Goal: Task Accomplishment & Management: Manage account settings

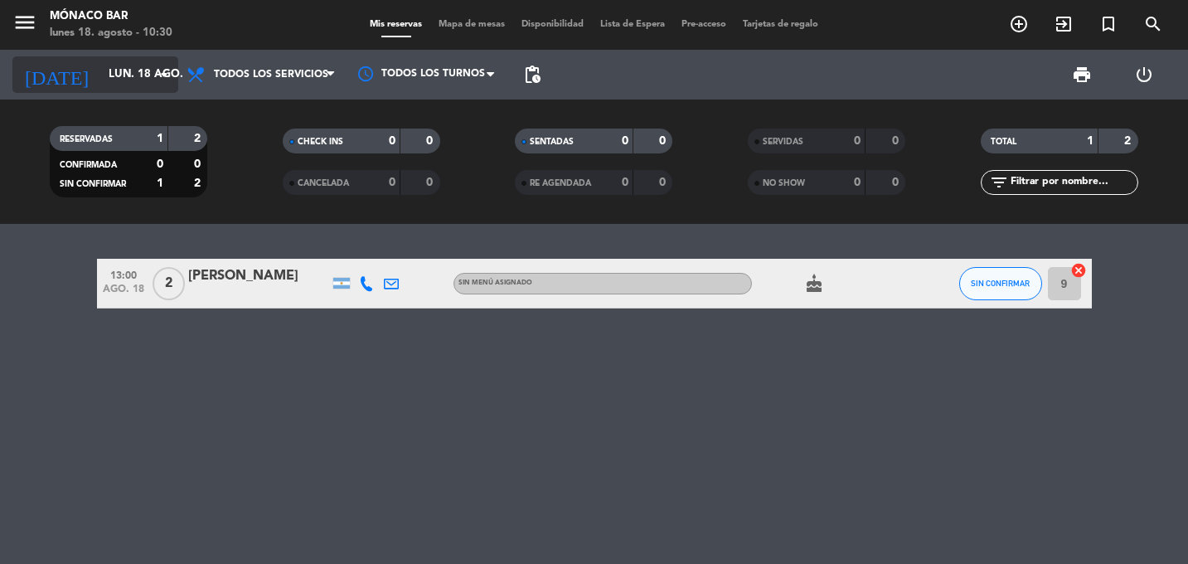
click at [154, 73] on icon "arrow_drop_down" at bounding box center [164, 75] width 20 height 20
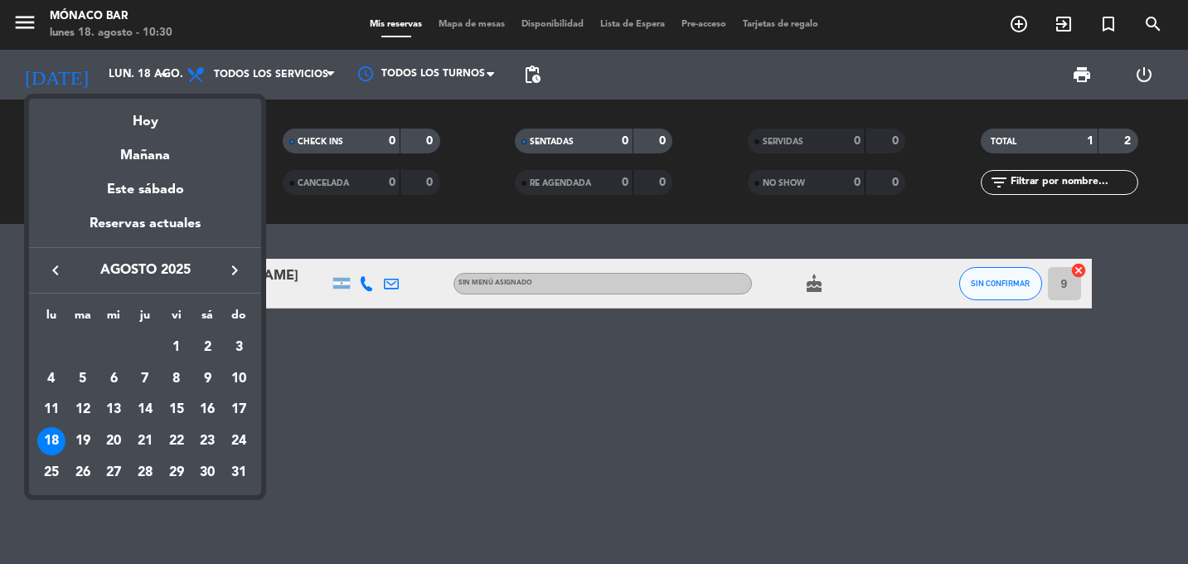
click at [232, 268] on icon "keyboard_arrow_right" at bounding box center [235, 270] width 20 height 20
click at [54, 268] on icon "keyboard_arrow_left" at bounding box center [56, 270] width 20 height 20
click at [234, 269] on icon "keyboard_arrow_right" at bounding box center [235, 270] width 20 height 20
click at [202, 379] on div "4" at bounding box center [207, 379] width 28 height 28
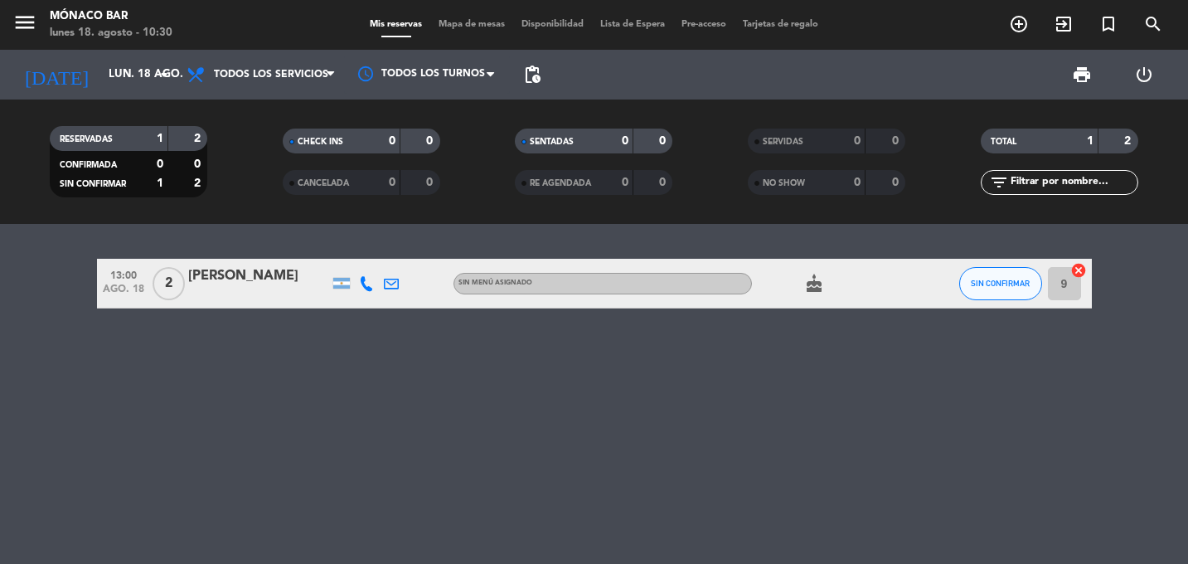
type input "sáb. [DATE]"
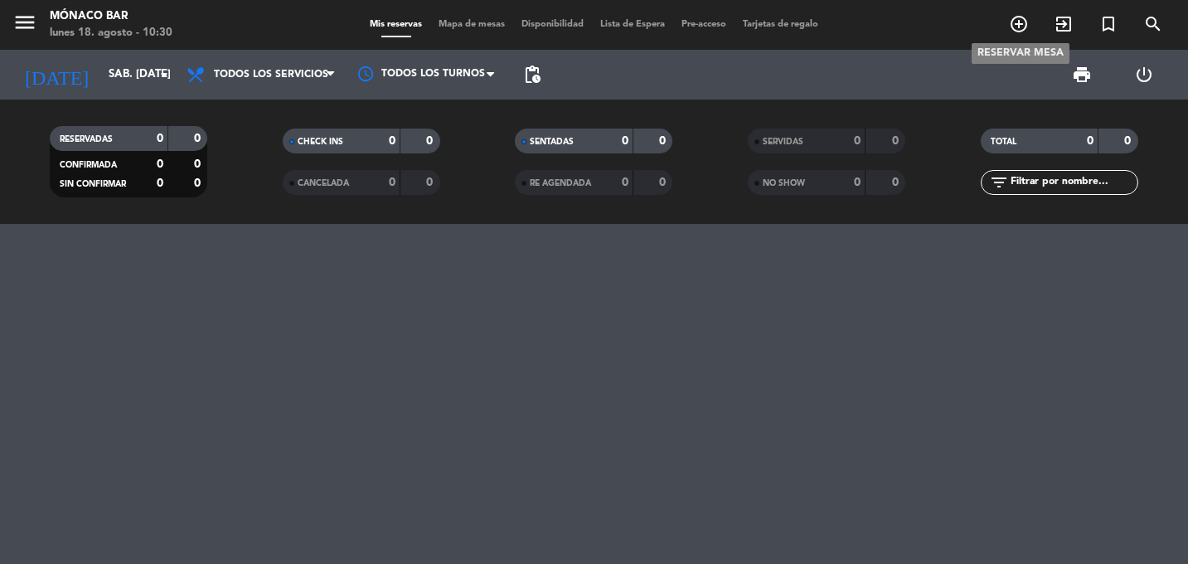
click at [1021, 25] on icon "add_circle_outline" at bounding box center [1019, 24] width 20 height 20
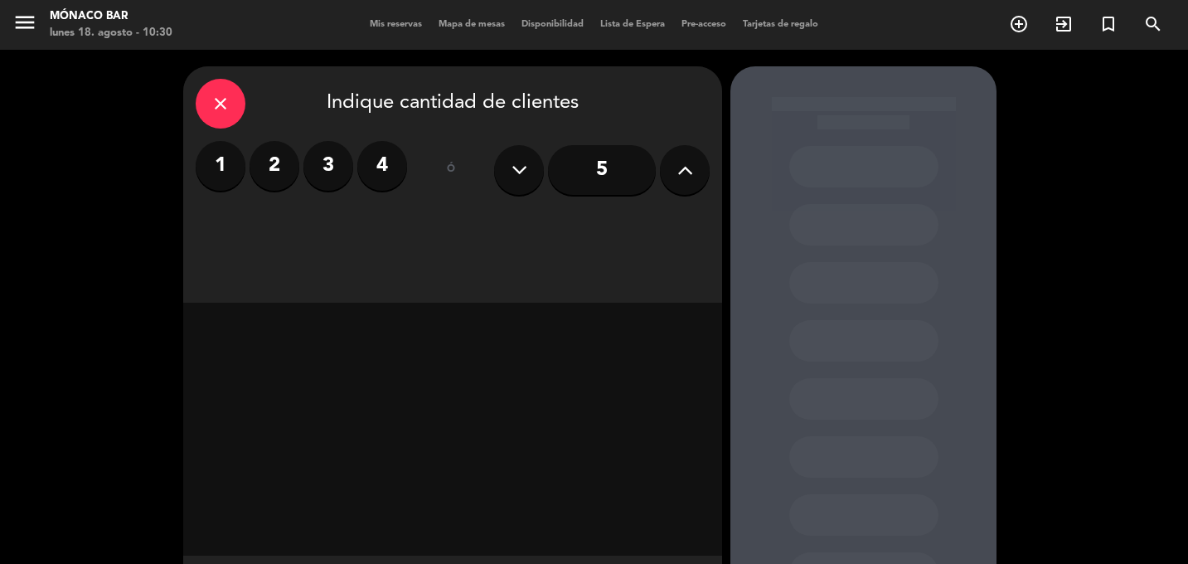
click at [230, 168] on label "1" at bounding box center [221, 166] width 50 height 50
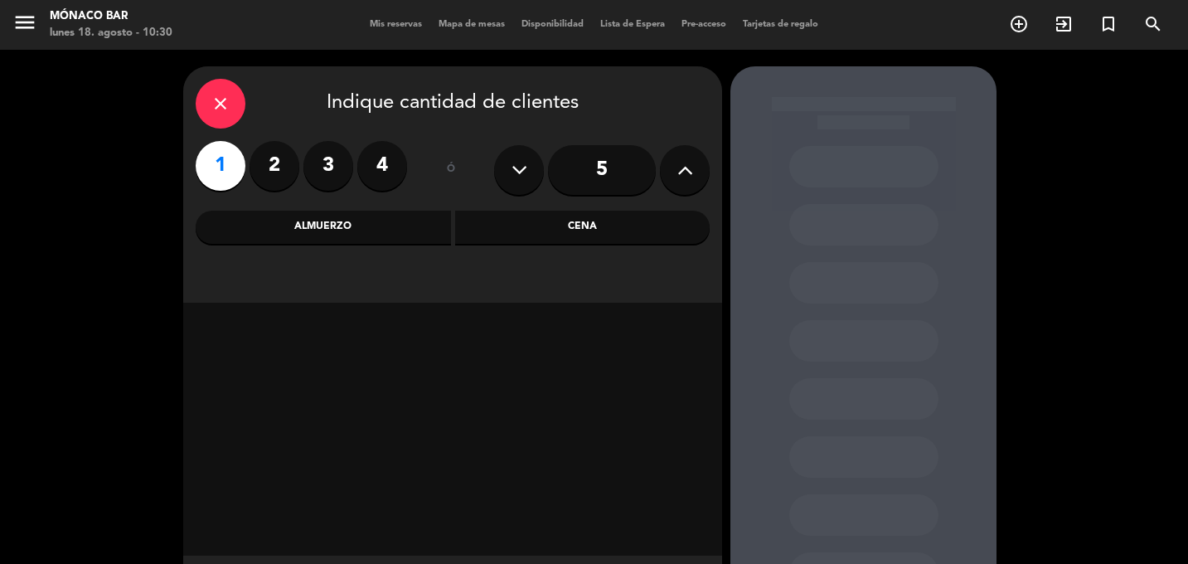
scroll to position [80, 0]
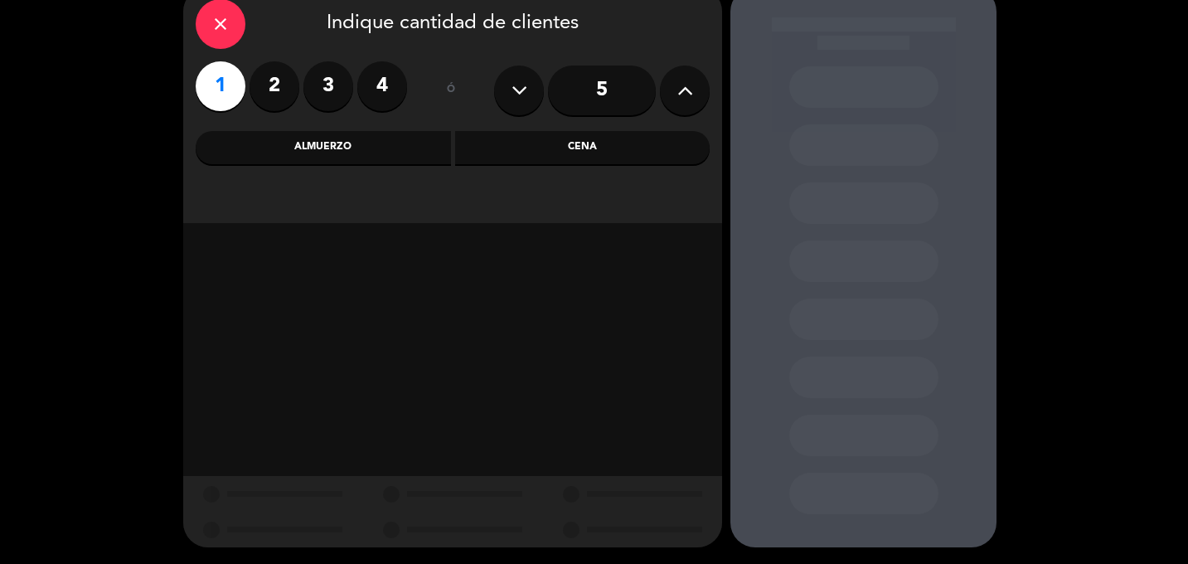
click at [215, 96] on label "1" at bounding box center [221, 86] width 50 height 50
click at [632, 49] on div "close Indique cantidad de clientes 1 2 3 4 ó 5 Almuerzo Cena" at bounding box center [452, 105] width 539 height 236
click at [602, 143] on div "Cena" at bounding box center [582, 147] width 255 height 33
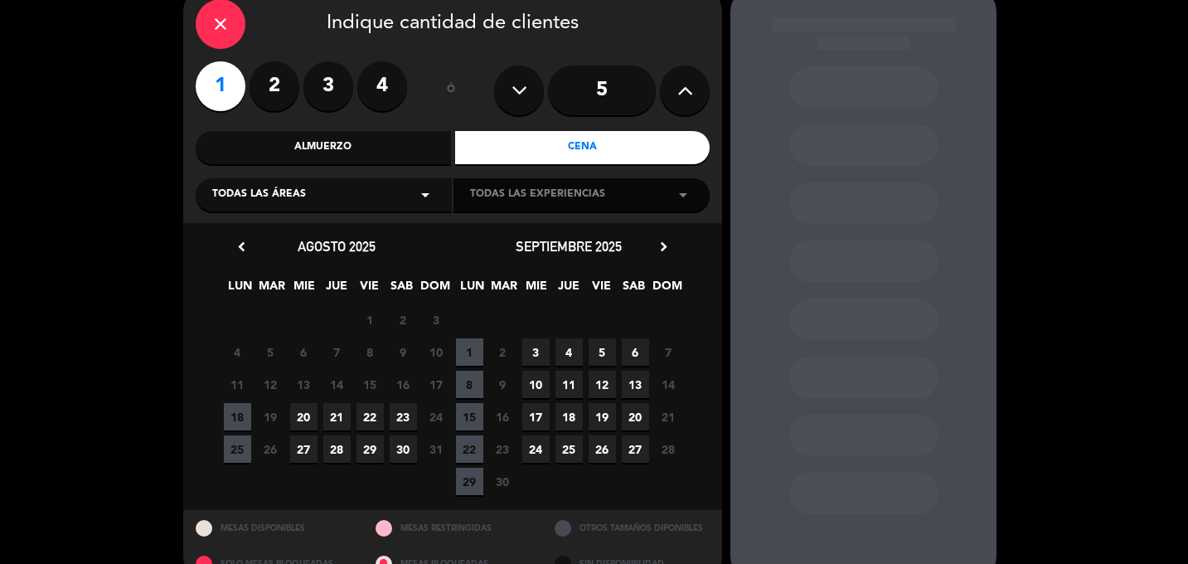
click at [664, 246] on icon "chevron_right" at bounding box center [663, 246] width 17 height 17
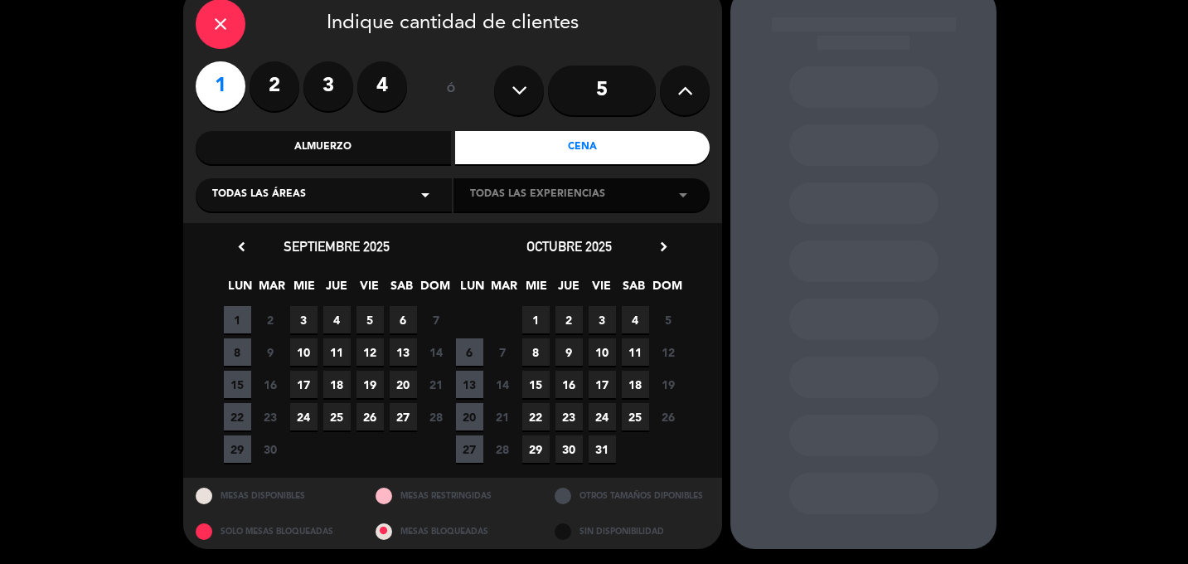
click at [637, 327] on span "4" at bounding box center [635, 319] width 27 height 27
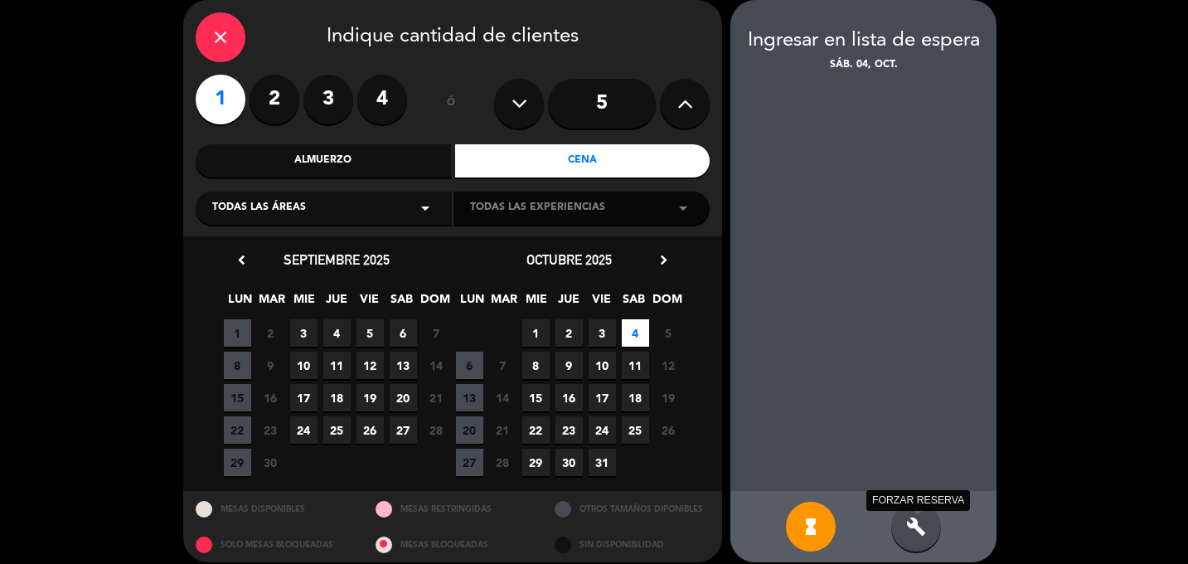
click at [920, 528] on icon "build" at bounding box center [916, 526] width 20 height 20
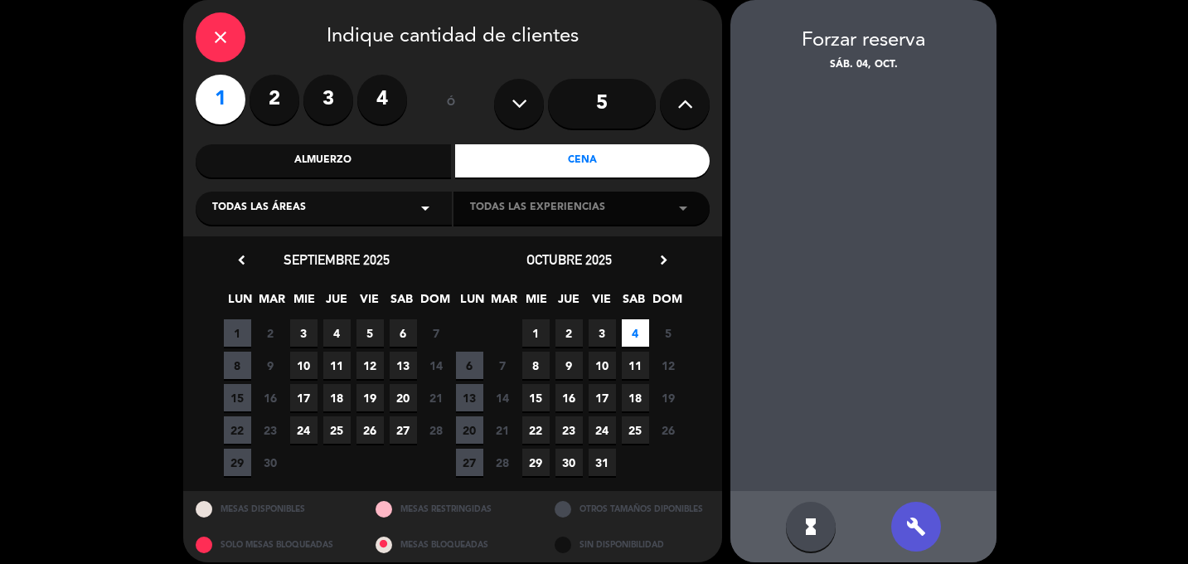
scroll to position [80, 0]
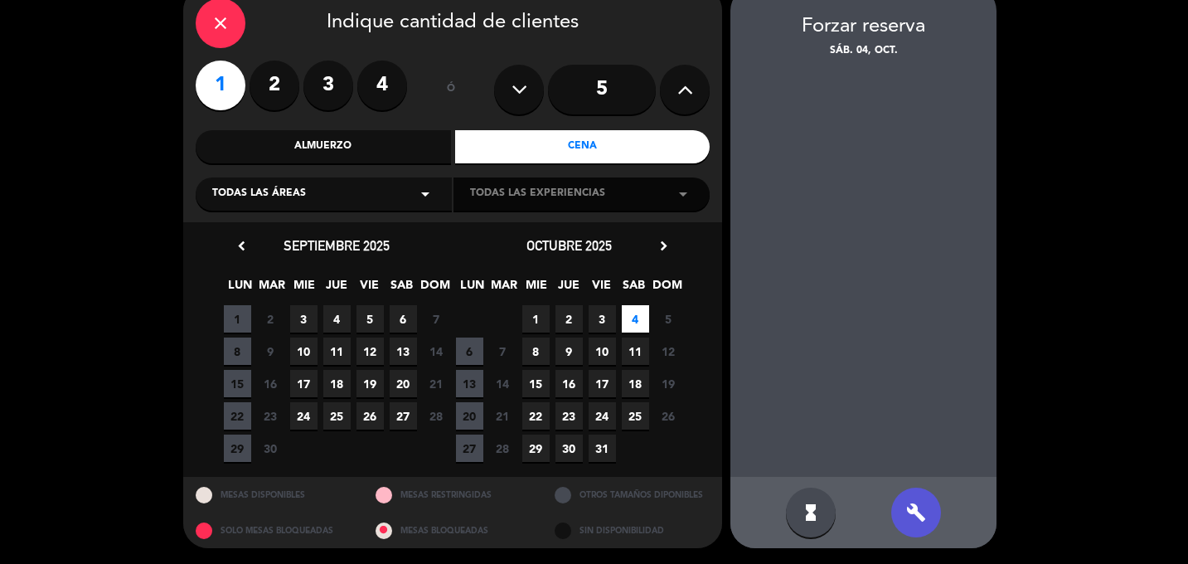
click at [390, 197] on div "Todas las áreas arrow_drop_down" at bounding box center [324, 193] width 256 height 33
click at [381, 194] on div "Todas las áreas arrow_drop_down" at bounding box center [324, 193] width 256 height 33
click at [342, 201] on div "Todas las áreas arrow_drop_down" at bounding box center [324, 193] width 256 height 33
click at [636, 186] on div "Todas las experiencias arrow_drop_down" at bounding box center [581, 193] width 256 height 33
click at [636, 187] on div "Todas las experiencias arrow_drop_down" at bounding box center [581, 193] width 256 height 33
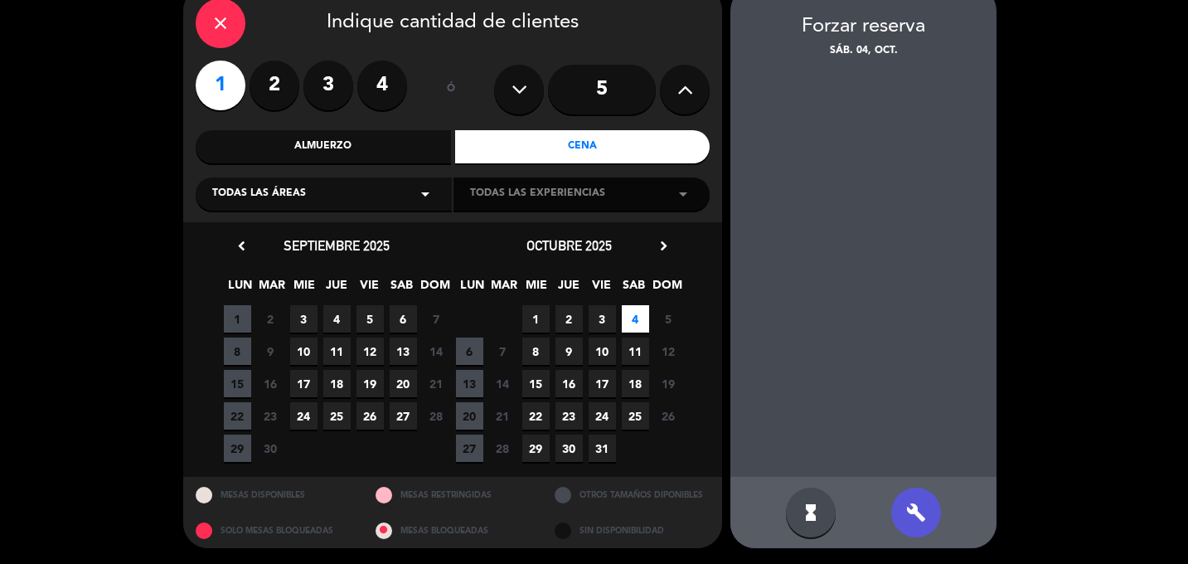
click at [636, 187] on div "Todas las experiencias arrow_drop_down" at bounding box center [581, 193] width 256 height 33
click at [296, 186] on span "Todas las áreas" at bounding box center [259, 194] width 94 height 17
click at [269, 235] on div "Monaco bar" at bounding box center [323, 235] width 223 height 17
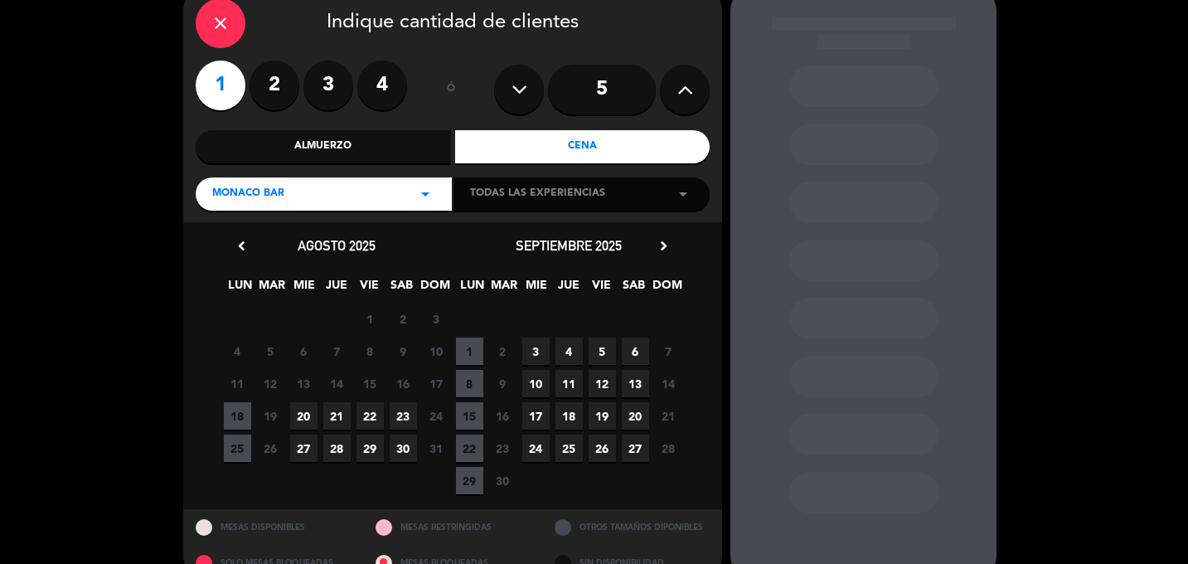
click at [665, 243] on icon "chevron_right" at bounding box center [663, 245] width 17 height 17
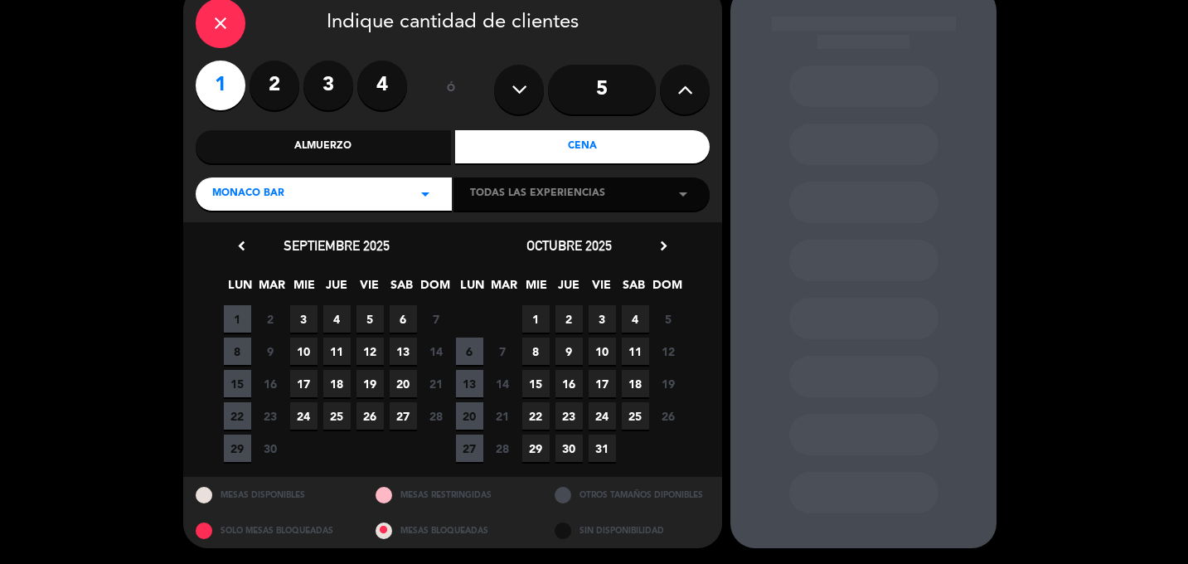
click at [629, 327] on span "4" at bounding box center [635, 318] width 27 height 27
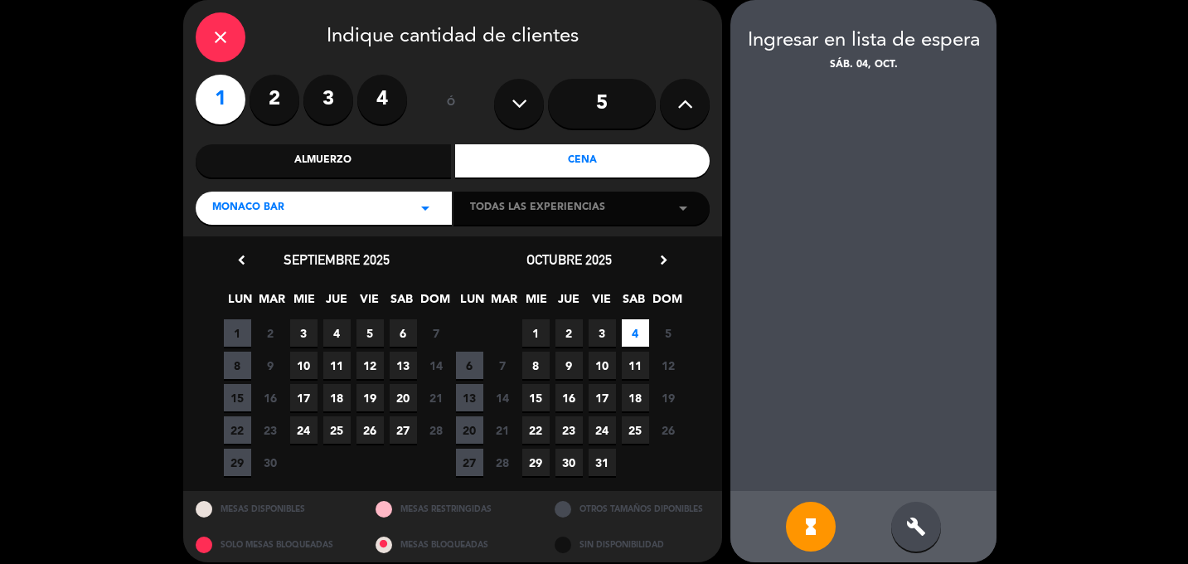
click at [901, 536] on div "build" at bounding box center [916, 527] width 50 height 50
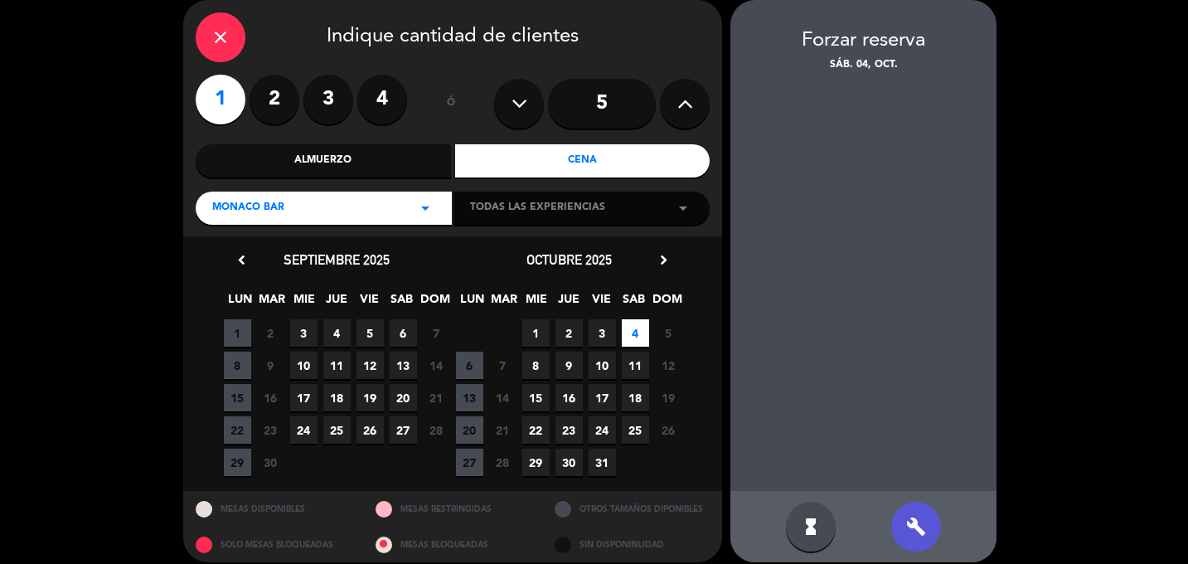
click at [901, 536] on div "build" at bounding box center [916, 527] width 50 height 50
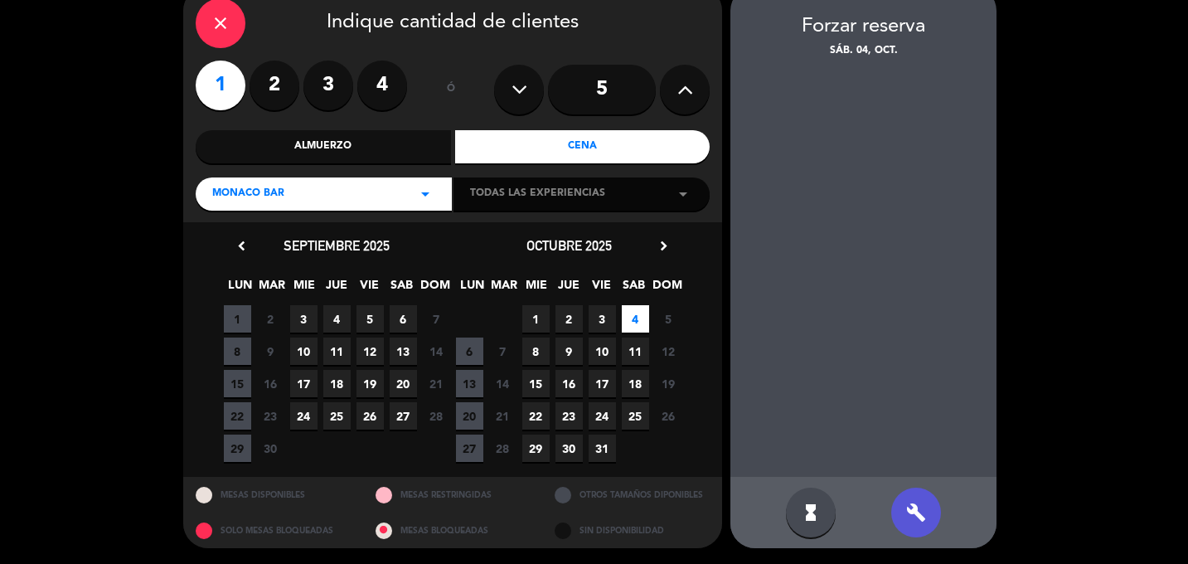
click at [582, 196] on span "Todas las experiencias" at bounding box center [537, 194] width 135 height 17
click at [807, 514] on icon "hourglass_full" at bounding box center [811, 512] width 20 height 20
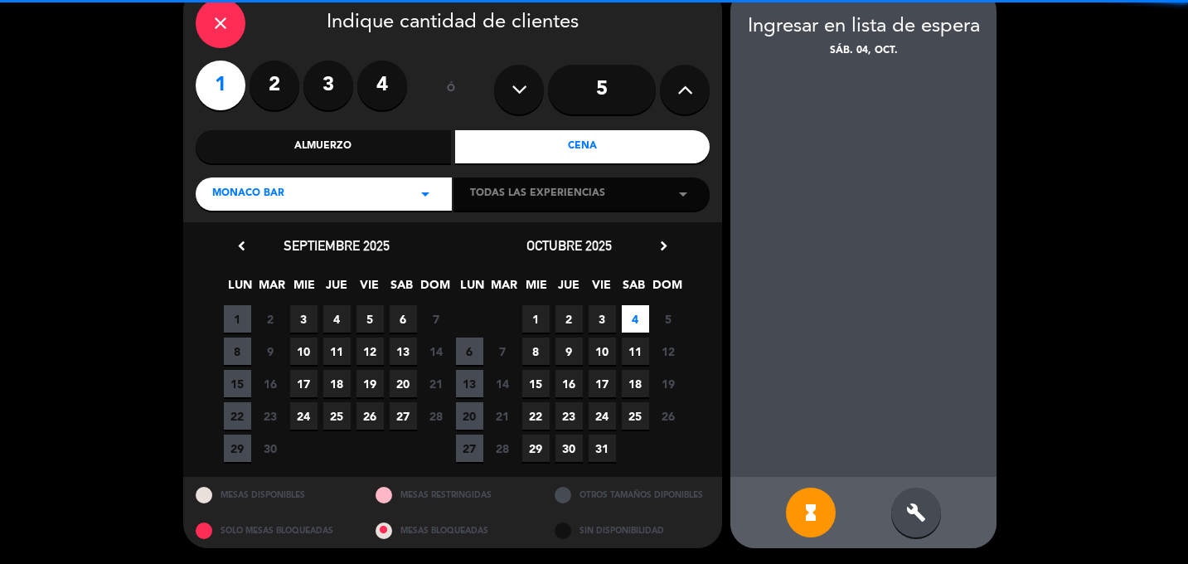
click at [916, 535] on div "build" at bounding box center [916, 512] width 50 height 50
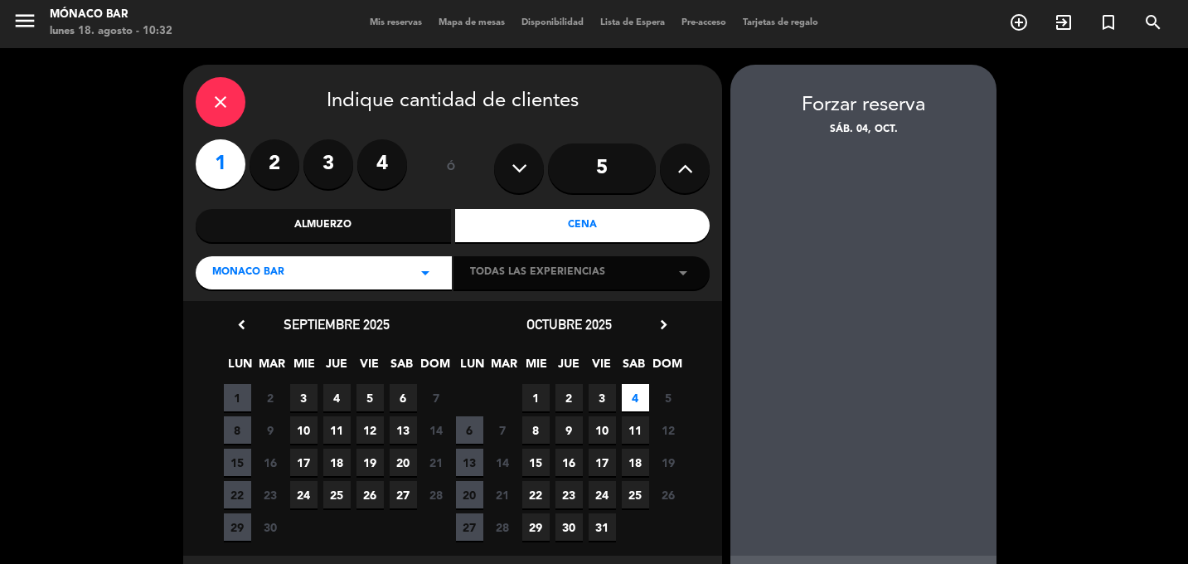
scroll to position [0, 0]
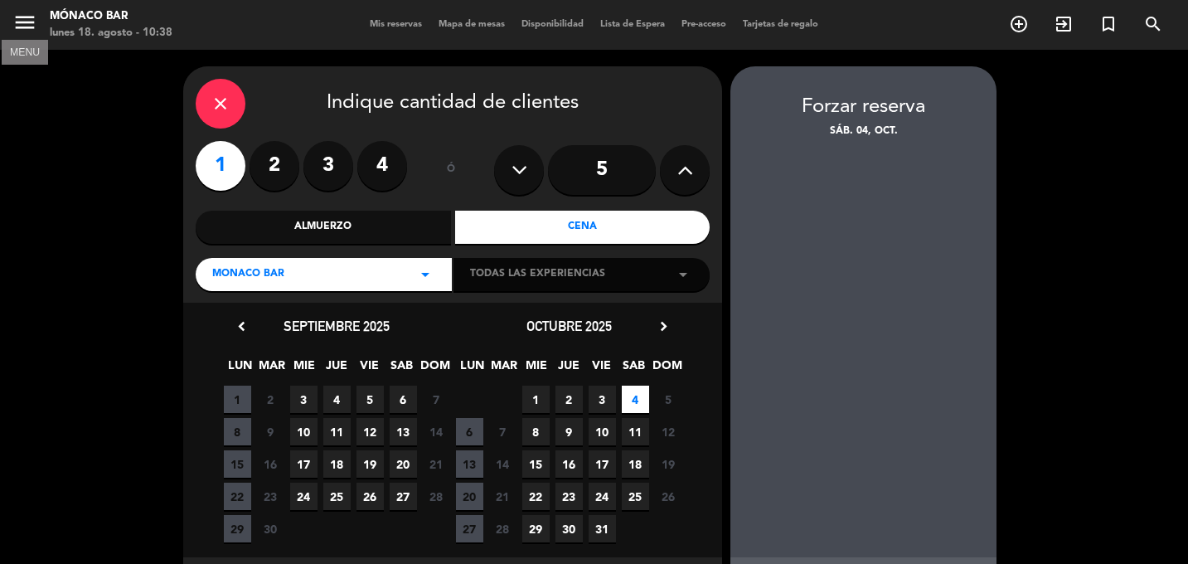
click at [29, 28] on icon "menu" at bounding box center [24, 22] width 25 height 25
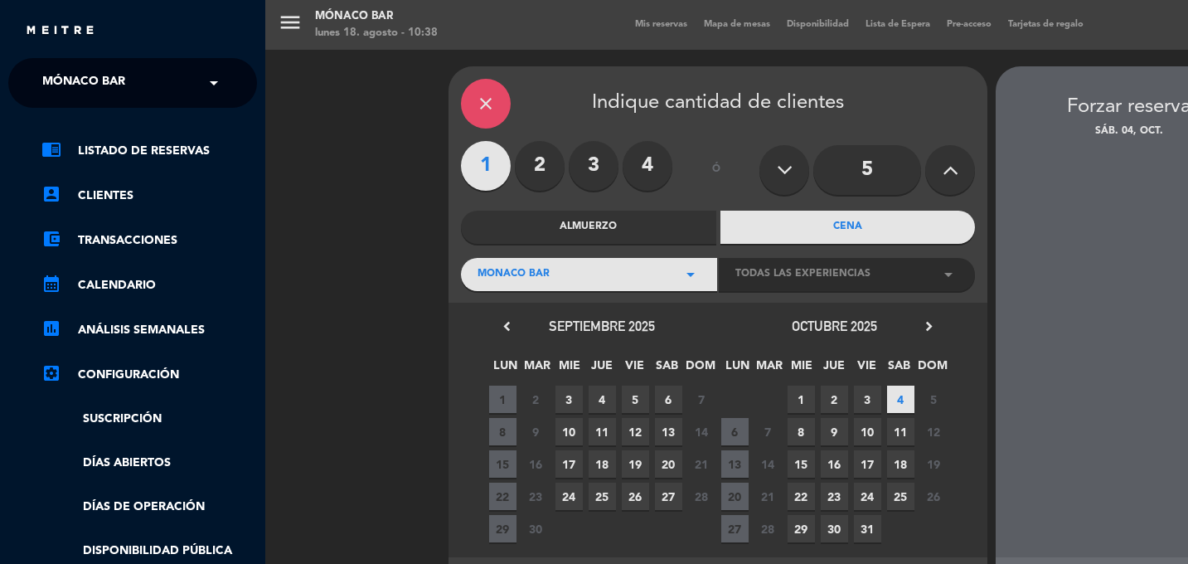
click at [212, 78] on span at bounding box center [218, 82] width 28 height 35
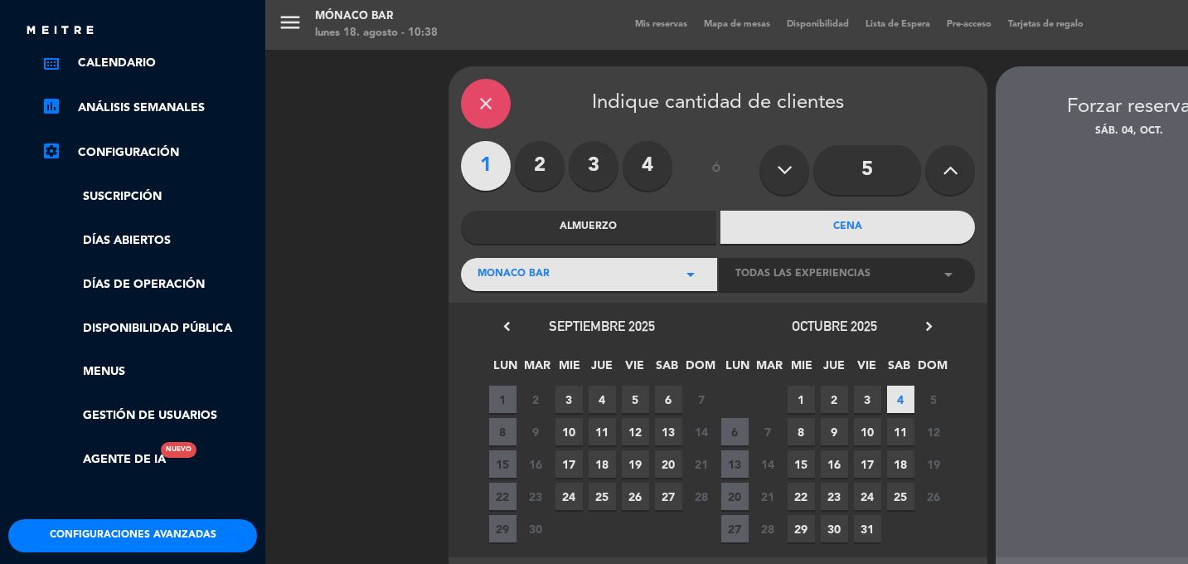
scroll to position [223, 0]
click at [143, 533] on button "Configuraciones avanzadas" at bounding box center [132, 534] width 249 height 33
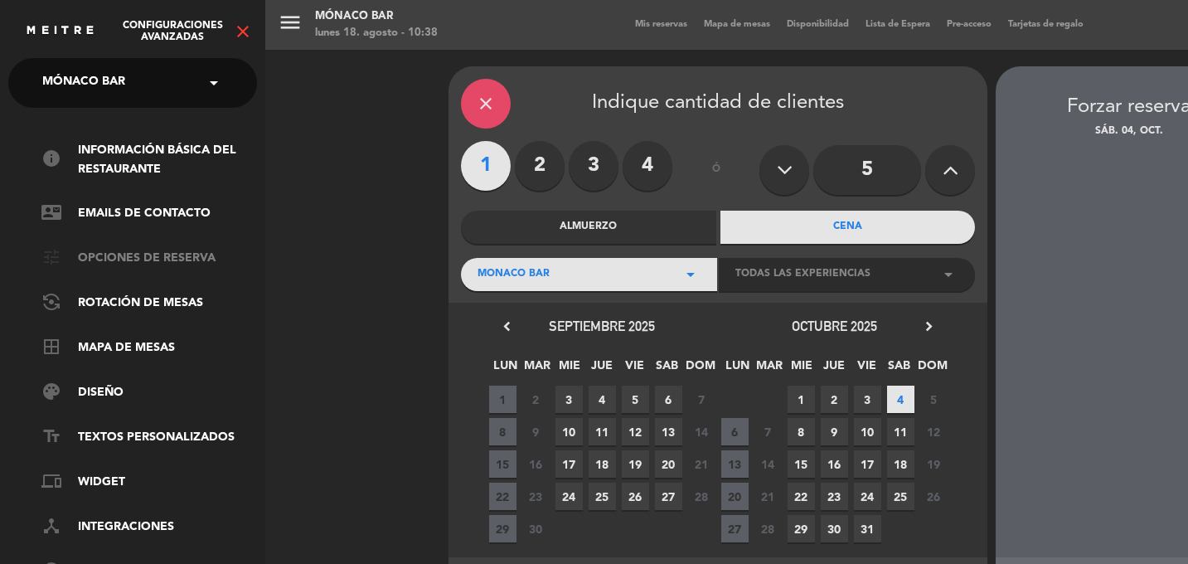
click at [139, 251] on link "tune Opciones de reserva" at bounding box center [149, 259] width 216 height 20
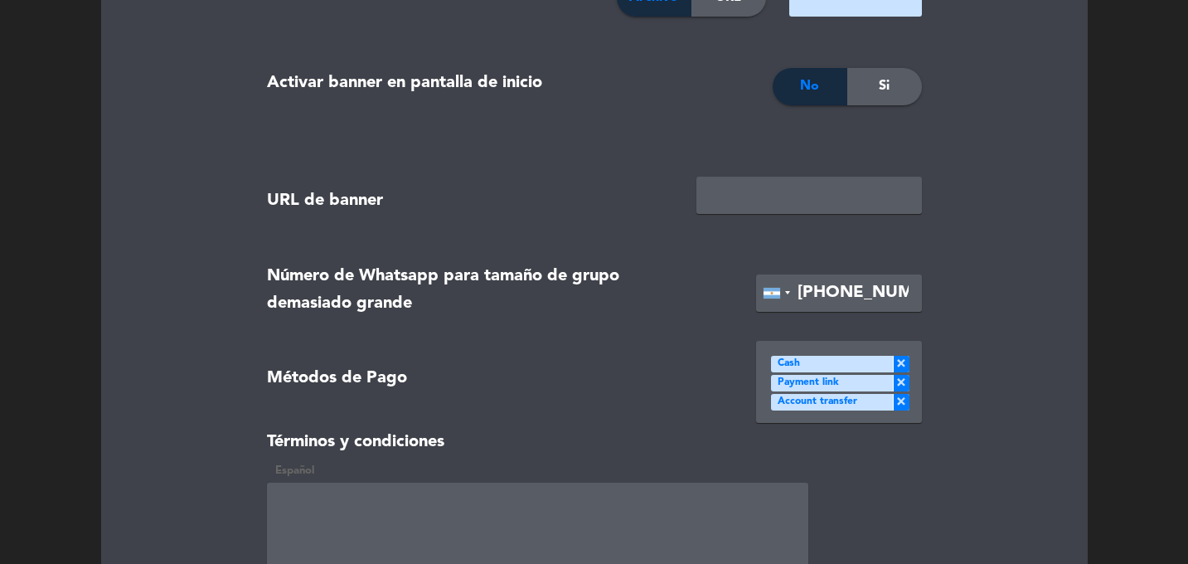
scroll to position [2131, 0]
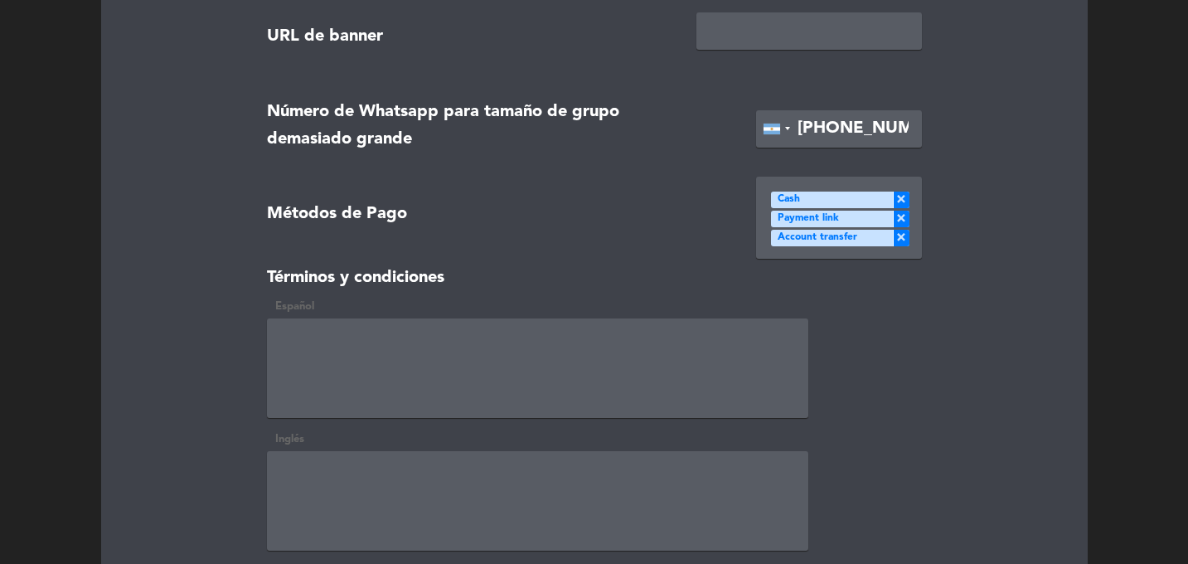
click at [810, 128] on input "[PHONE_NUMBER]" at bounding box center [839, 128] width 166 height 37
type input "[PHONE_NUMBER]"
click at [568, 241] on div "Métodos de Pago" at bounding box center [477, 217] width 445 height 83
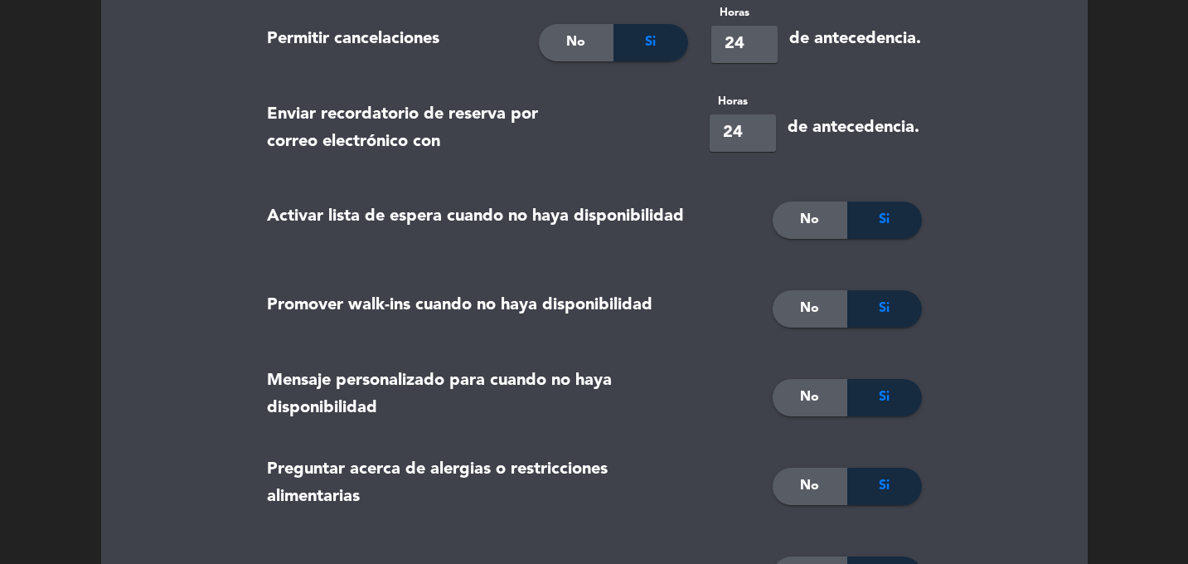
scroll to position [507, 0]
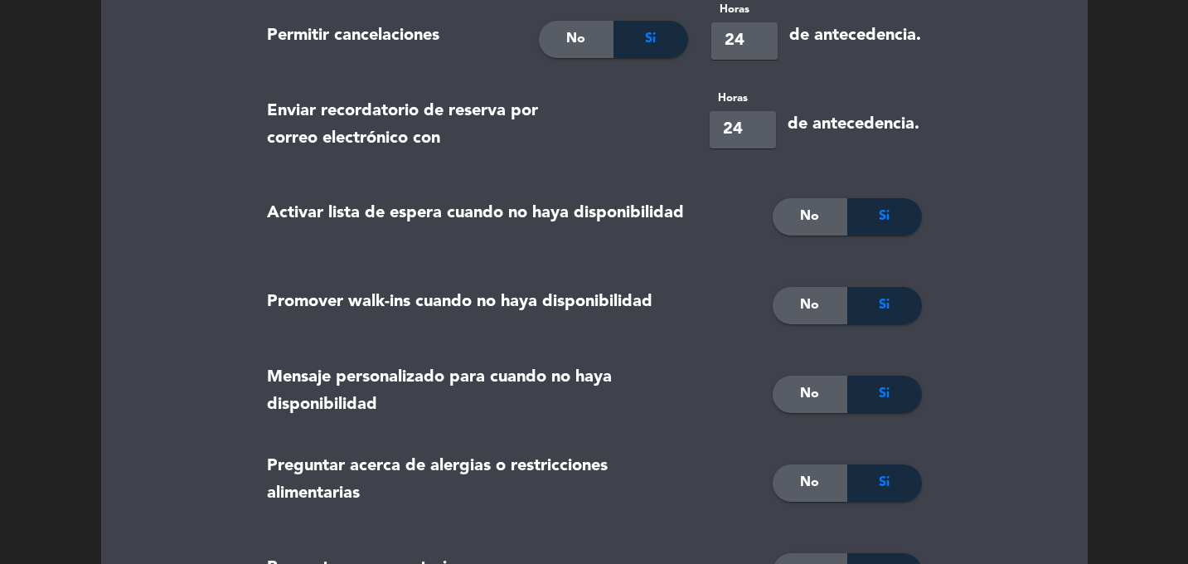
click at [810, 211] on span "No" at bounding box center [809, 217] width 19 height 22
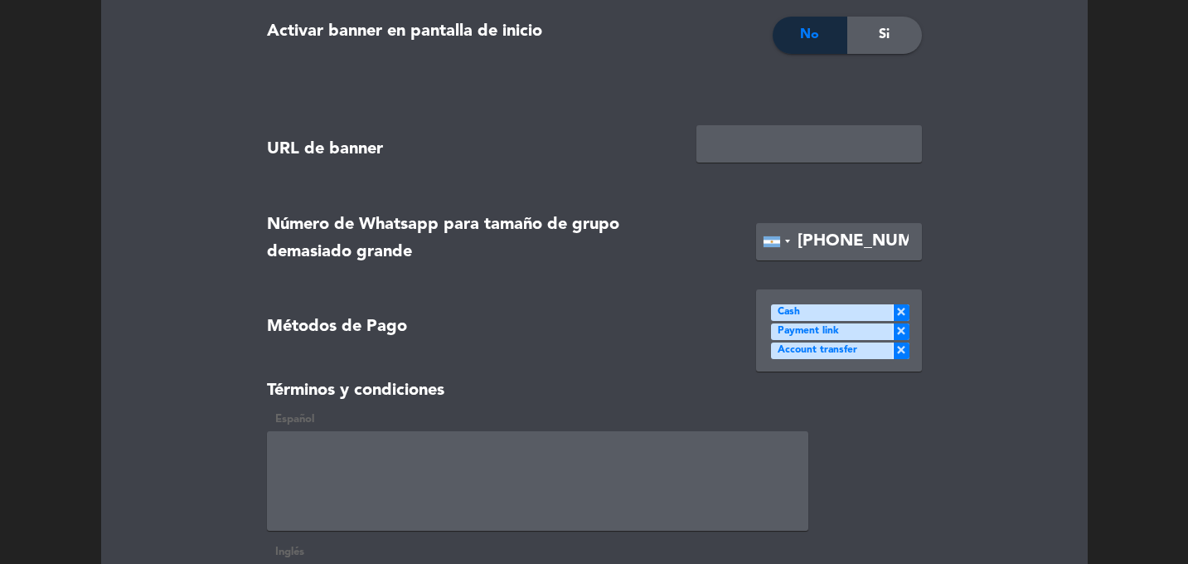
scroll to position [2529, 0]
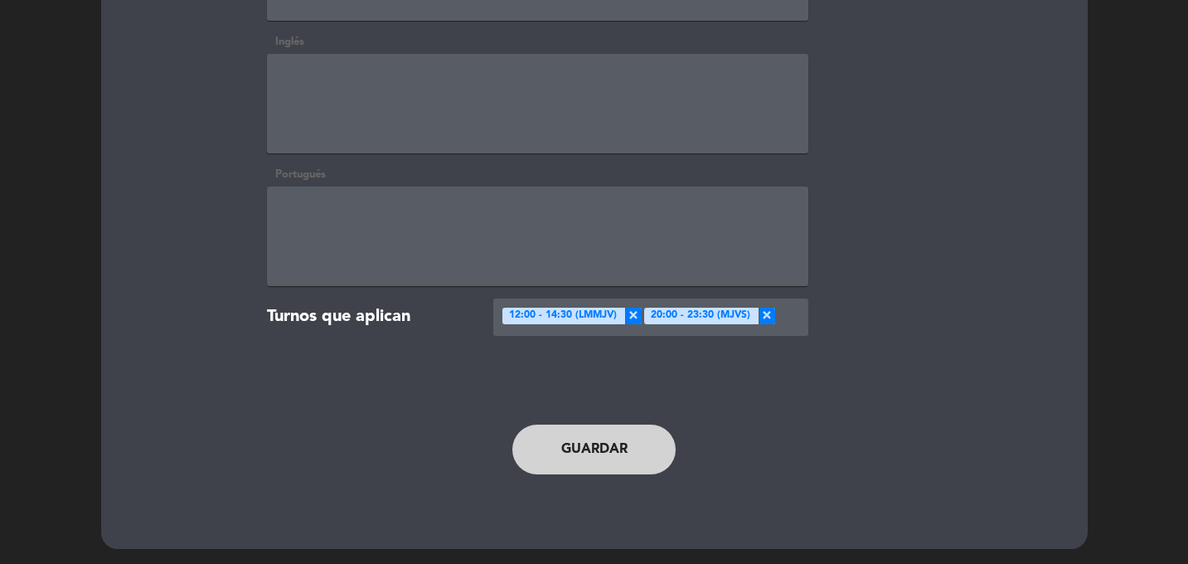
click at [596, 463] on button "Guardar" at bounding box center [594, 449] width 164 height 50
click at [601, 454] on button "Guardar" at bounding box center [594, 449] width 164 height 50
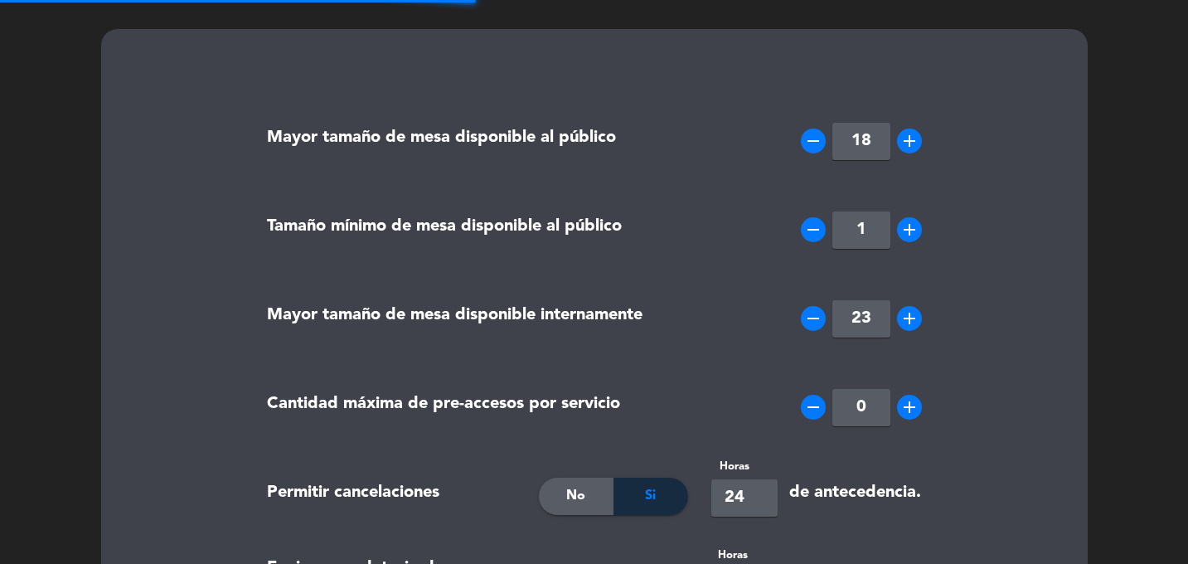
scroll to position [0, 0]
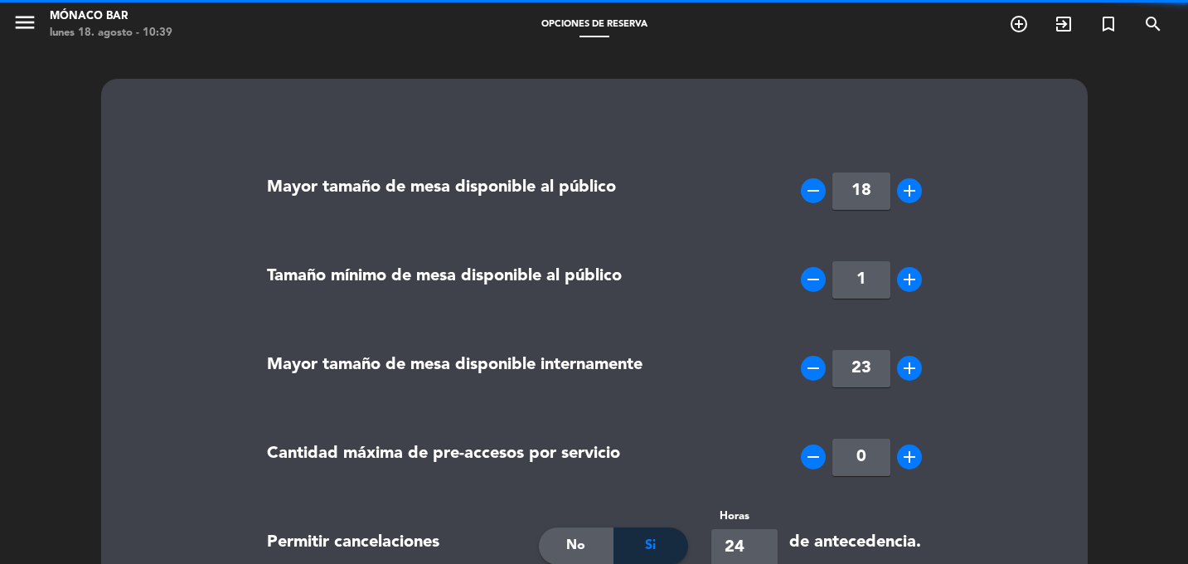
click at [56, 29] on div "lunes 18. agosto - 10:39" at bounding box center [111, 33] width 123 height 17
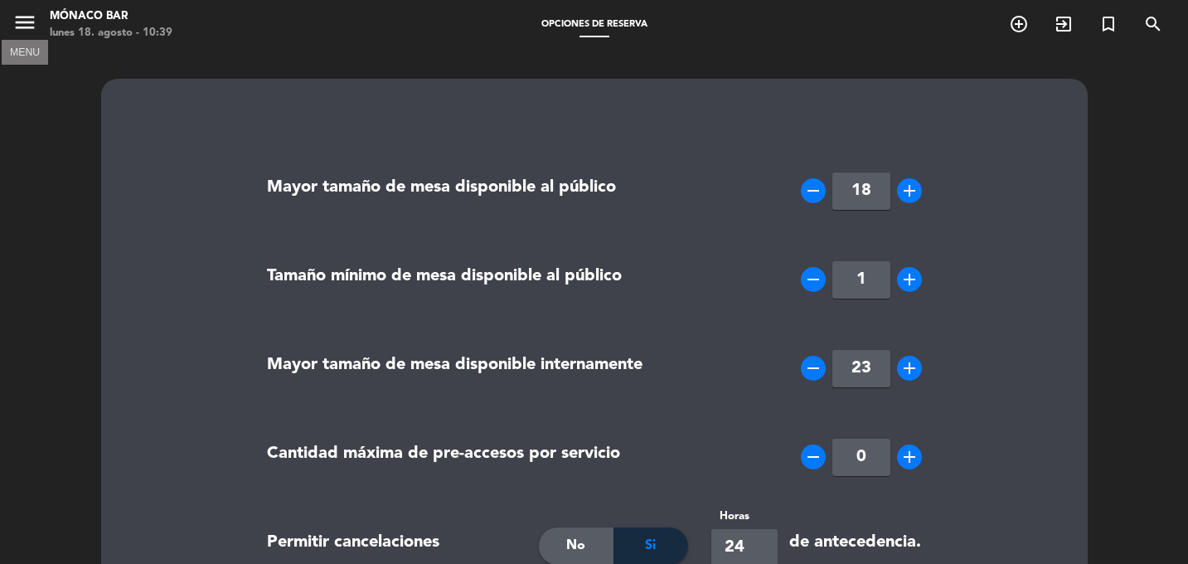
click at [22, 24] on icon "menu" at bounding box center [24, 22] width 25 height 25
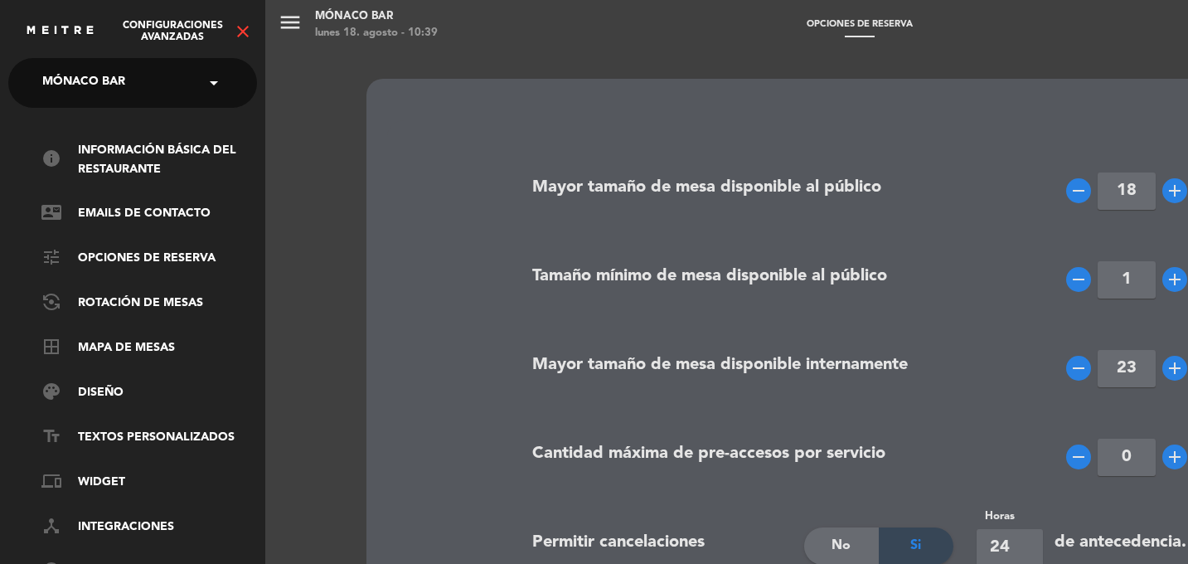
scroll to position [112, 0]
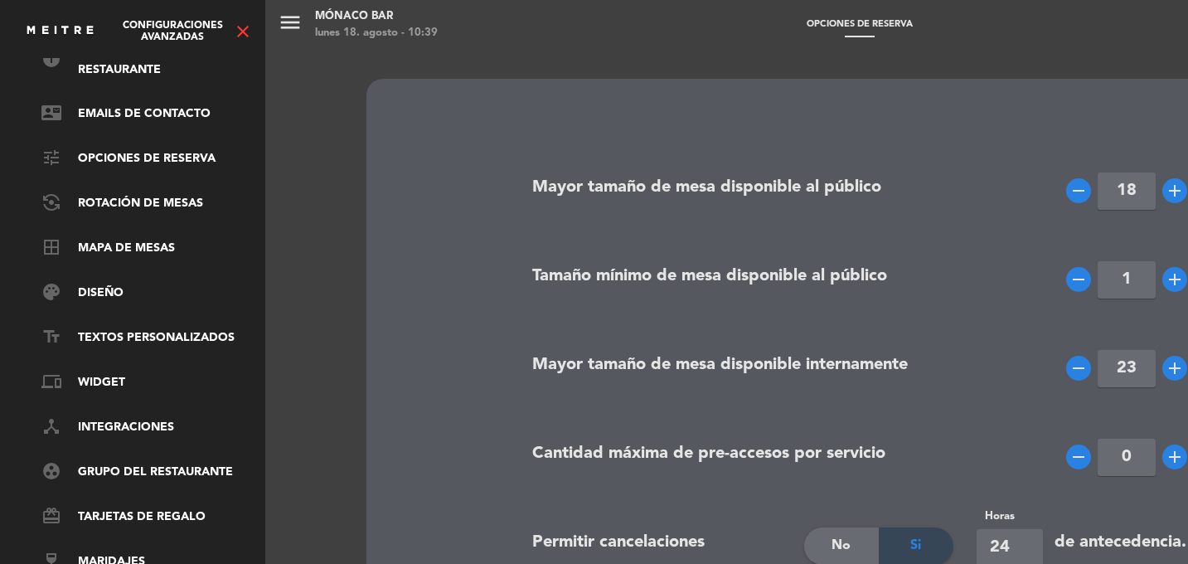
click at [242, 27] on icon "close" at bounding box center [243, 32] width 20 height 20
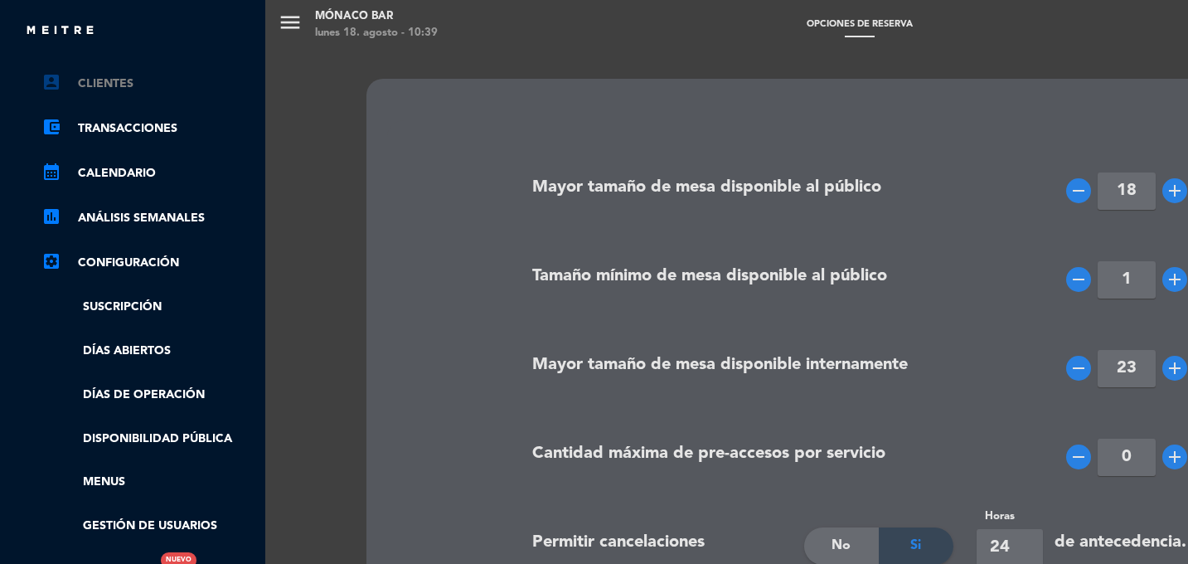
click at [90, 92] on link "account_box Clientes" at bounding box center [149, 84] width 216 height 20
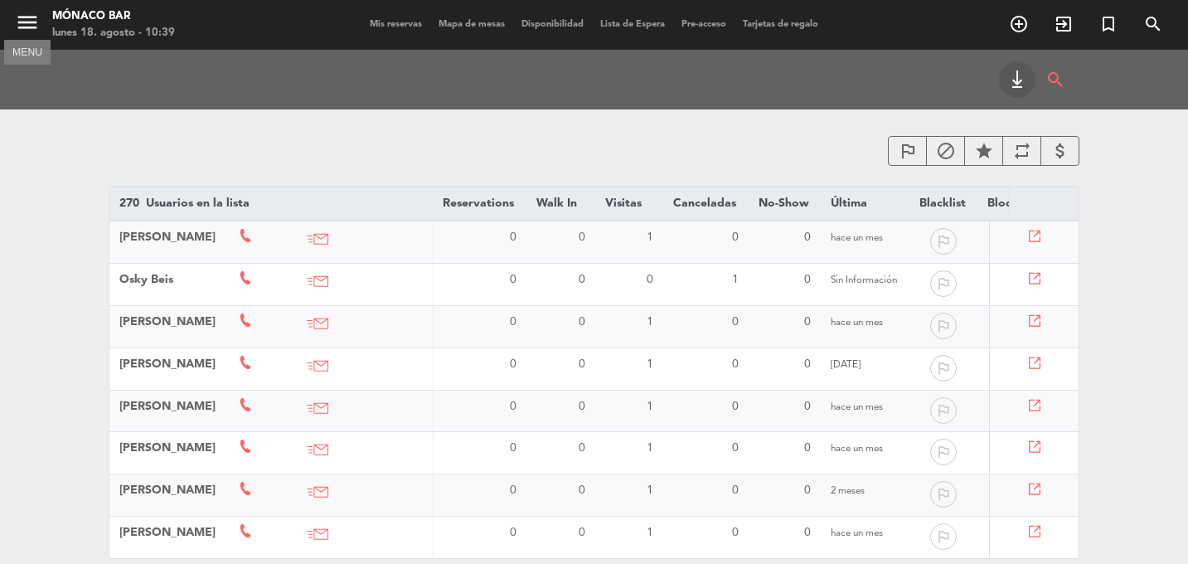
click at [32, 31] on icon "menu" at bounding box center [27, 22] width 25 height 25
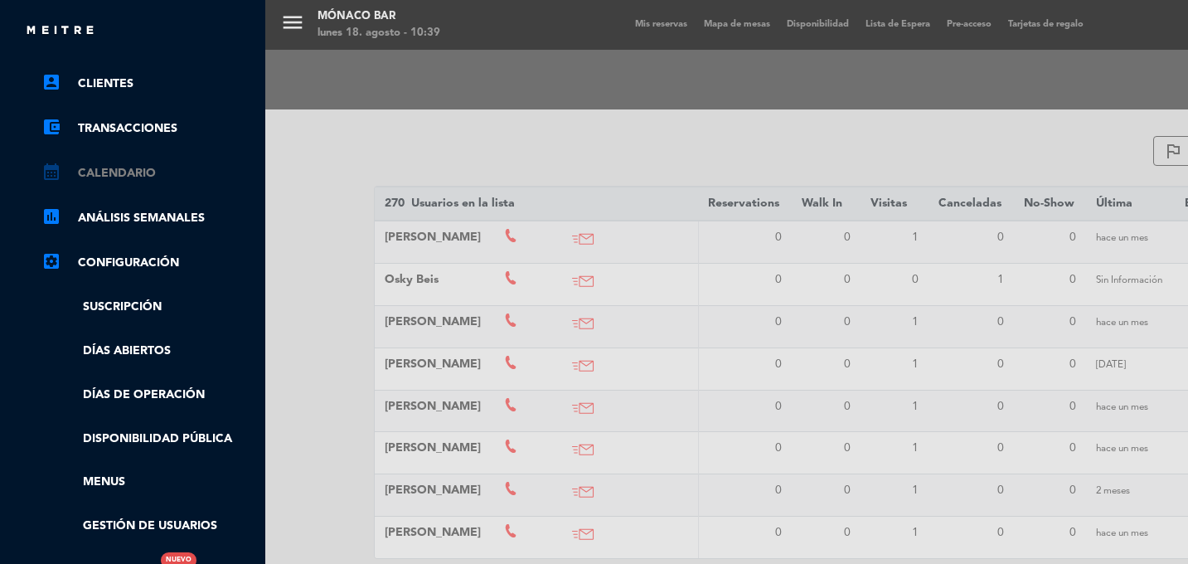
click at [114, 171] on link "calendar_month Calendario" at bounding box center [149, 173] width 216 height 20
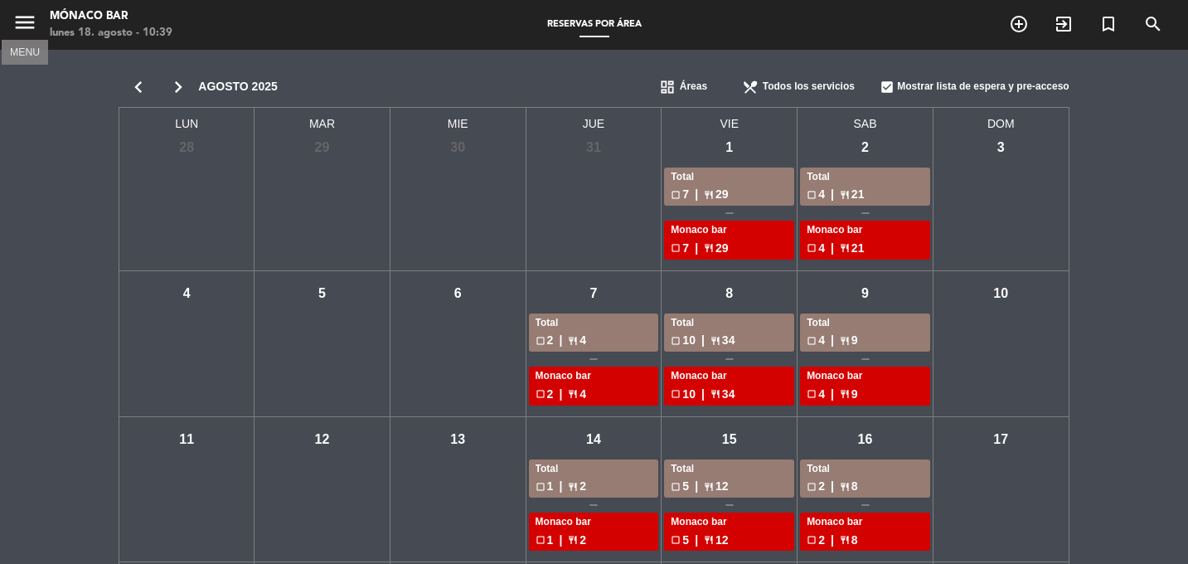
click at [27, 20] on icon "menu" at bounding box center [24, 22] width 25 height 25
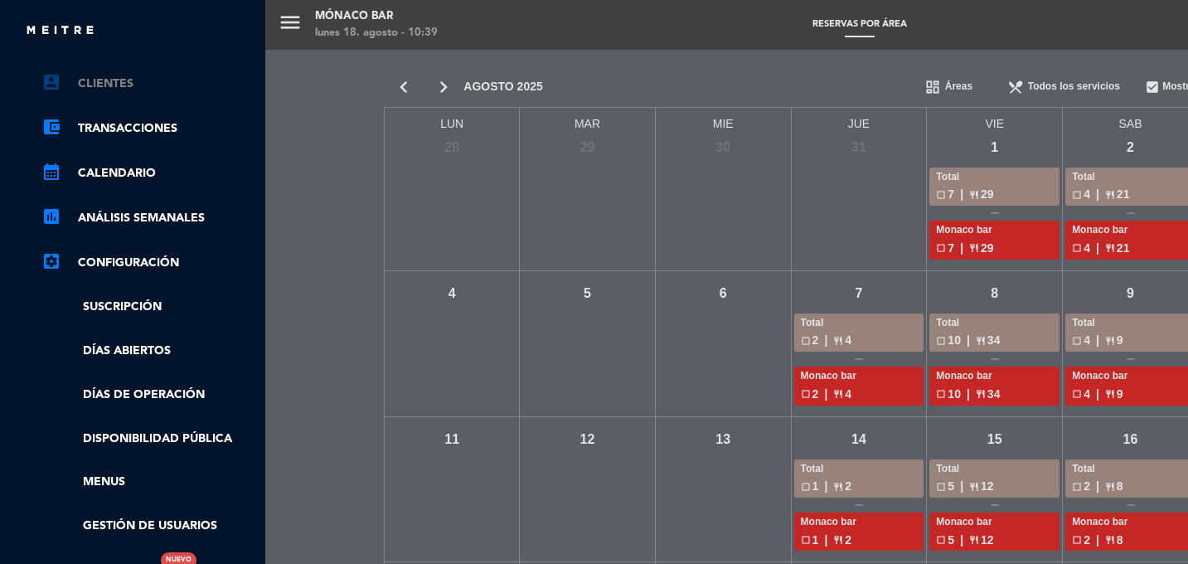
click at [92, 85] on link "account_box Clientes" at bounding box center [149, 84] width 216 height 20
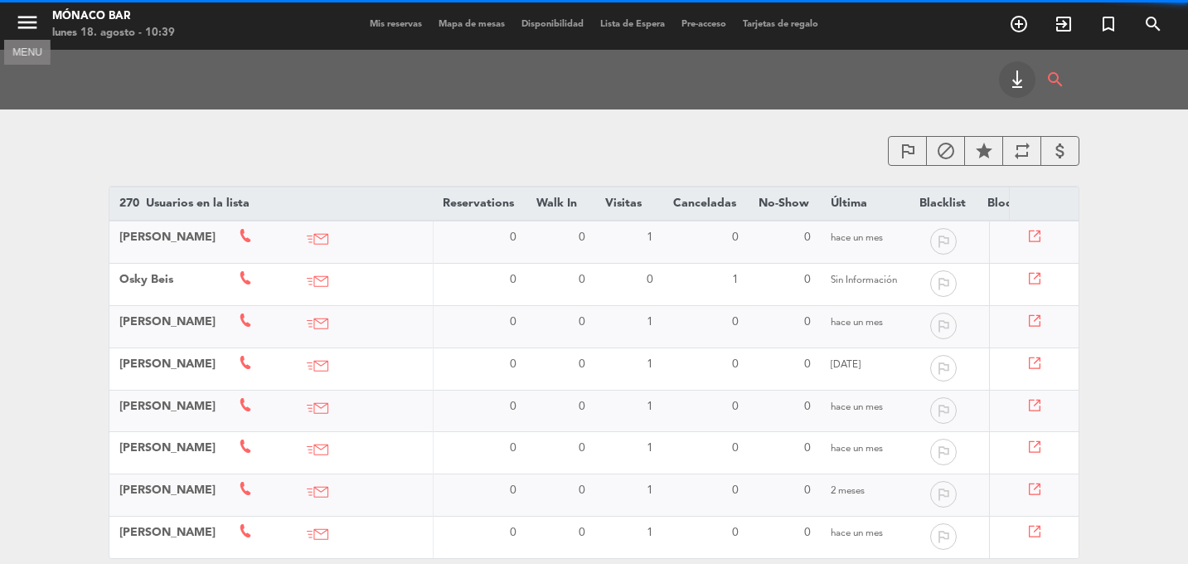
click at [21, 24] on icon "menu" at bounding box center [27, 22] width 25 height 25
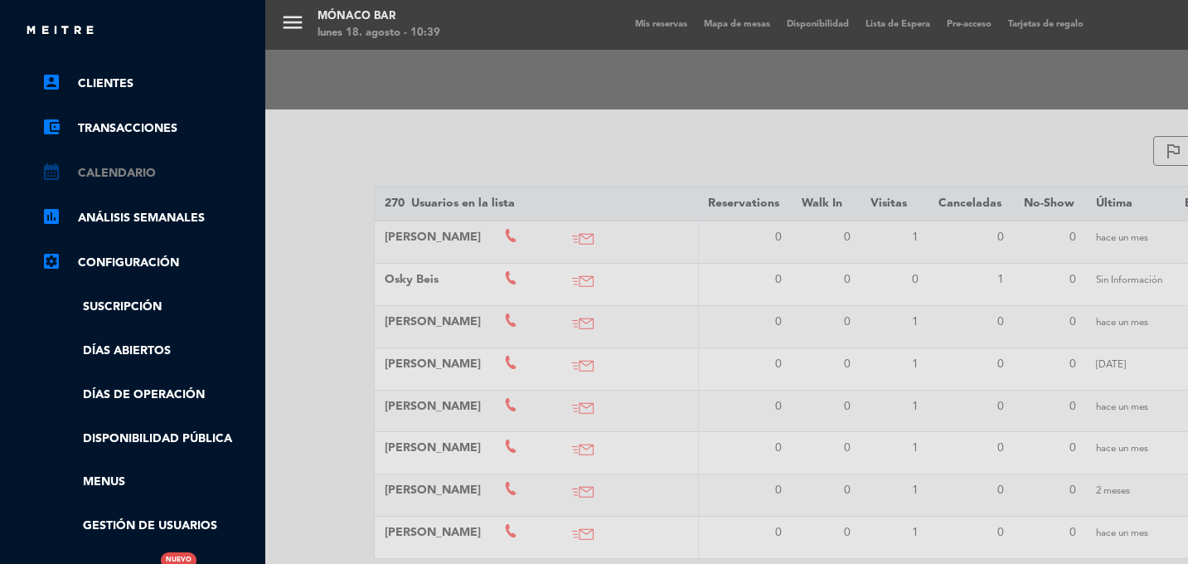
click at [101, 177] on link "calendar_month Calendario" at bounding box center [149, 173] width 216 height 20
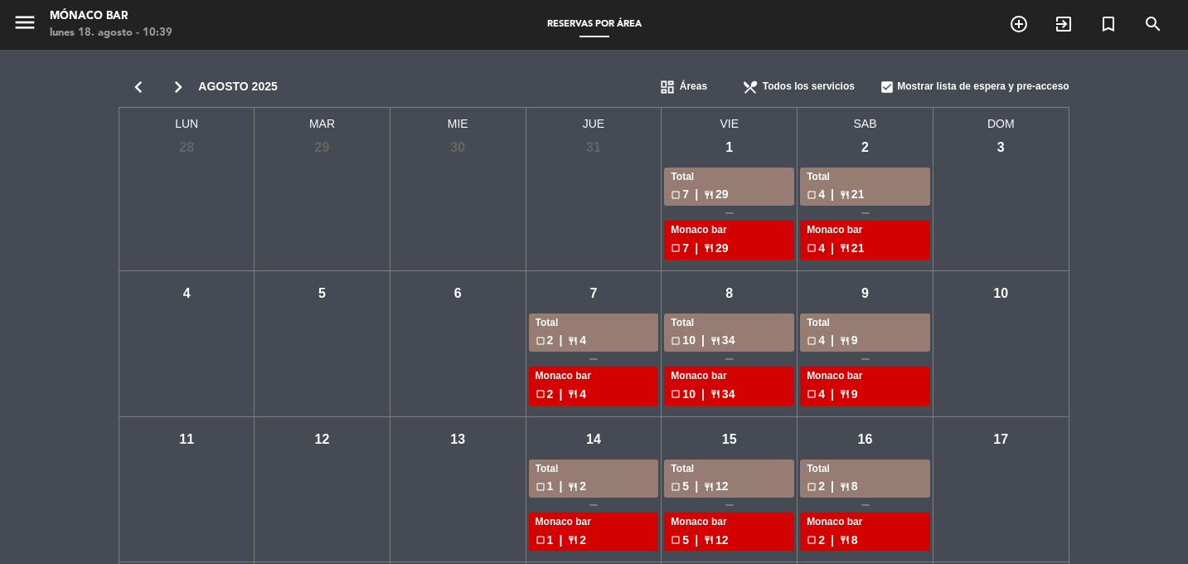
click at [136, 79] on icon "chevron_left" at bounding box center [139, 86] width 40 height 23
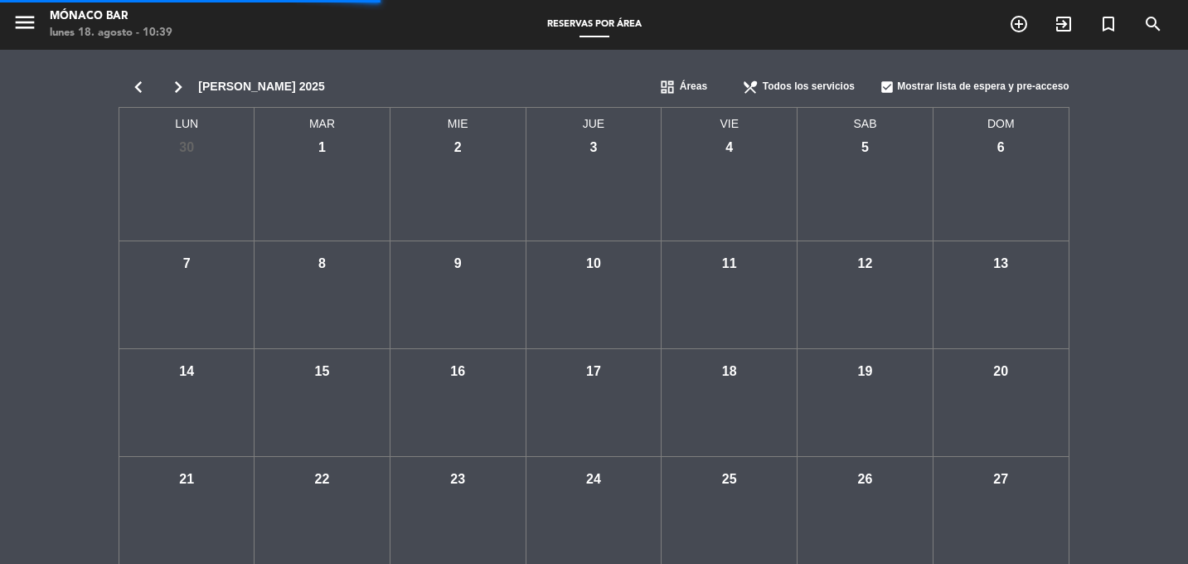
click at [182, 85] on icon "chevron_right" at bounding box center [178, 86] width 40 height 23
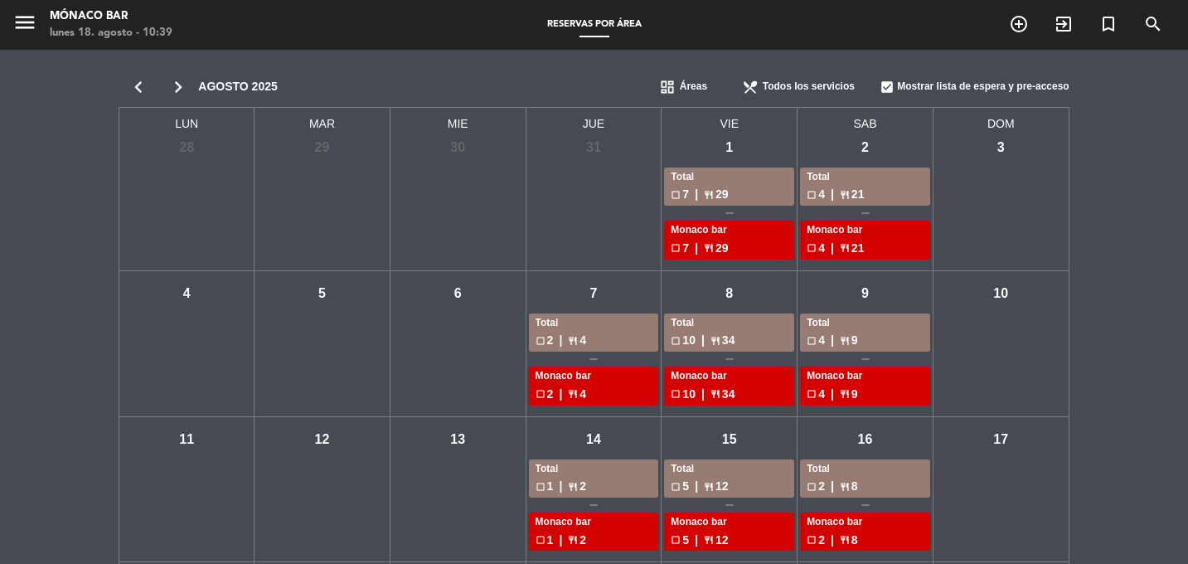
click at [589, 20] on span "Reservas por área" at bounding box center [594, 24] width 111 height 9
click at [25, 30] on icon "menu" at bounding box center [24, 22] width 25 height 25
